Goal: Information Seeking & Learning: Learn about a topic

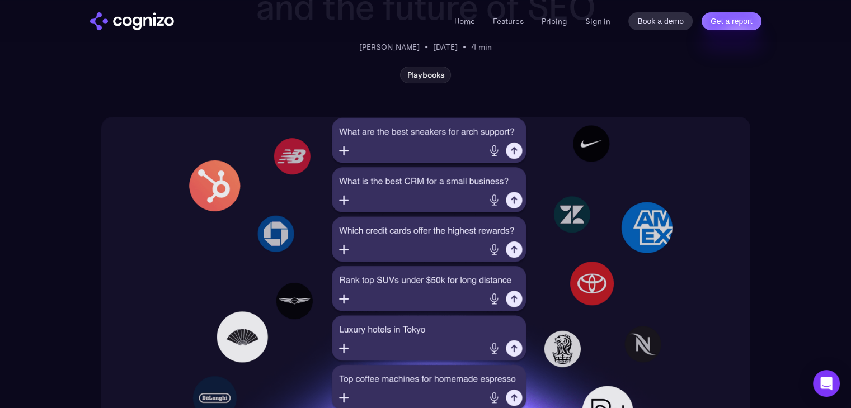
scroll to position [179, 0]
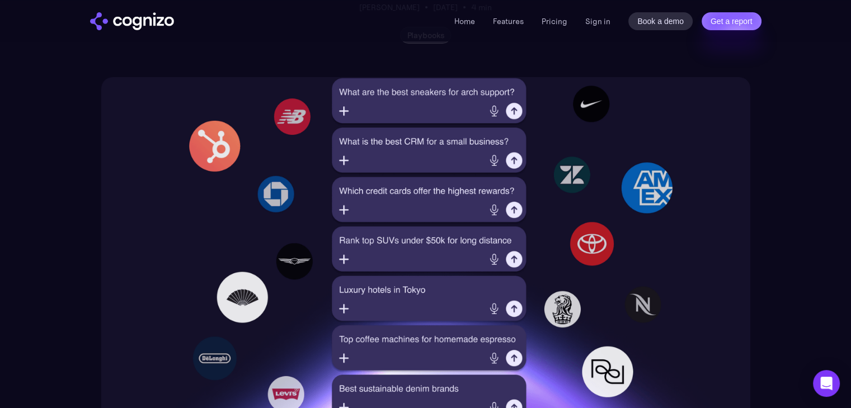
click at [343, 107] on img at bounding box center [425, 248] width 649 height 342
click at [497, 109] on img at bounding box center [425, 248] width 649 height 342
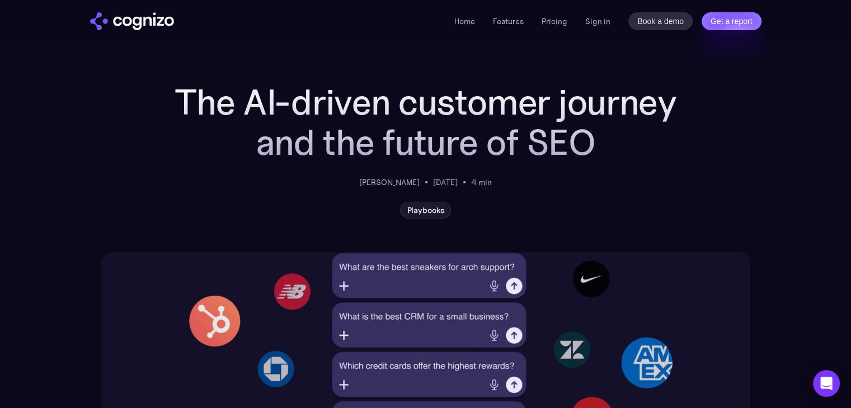
scroll to position [0, 0]
